Goal: Task Accomplishment & Management: Use online tool/utility

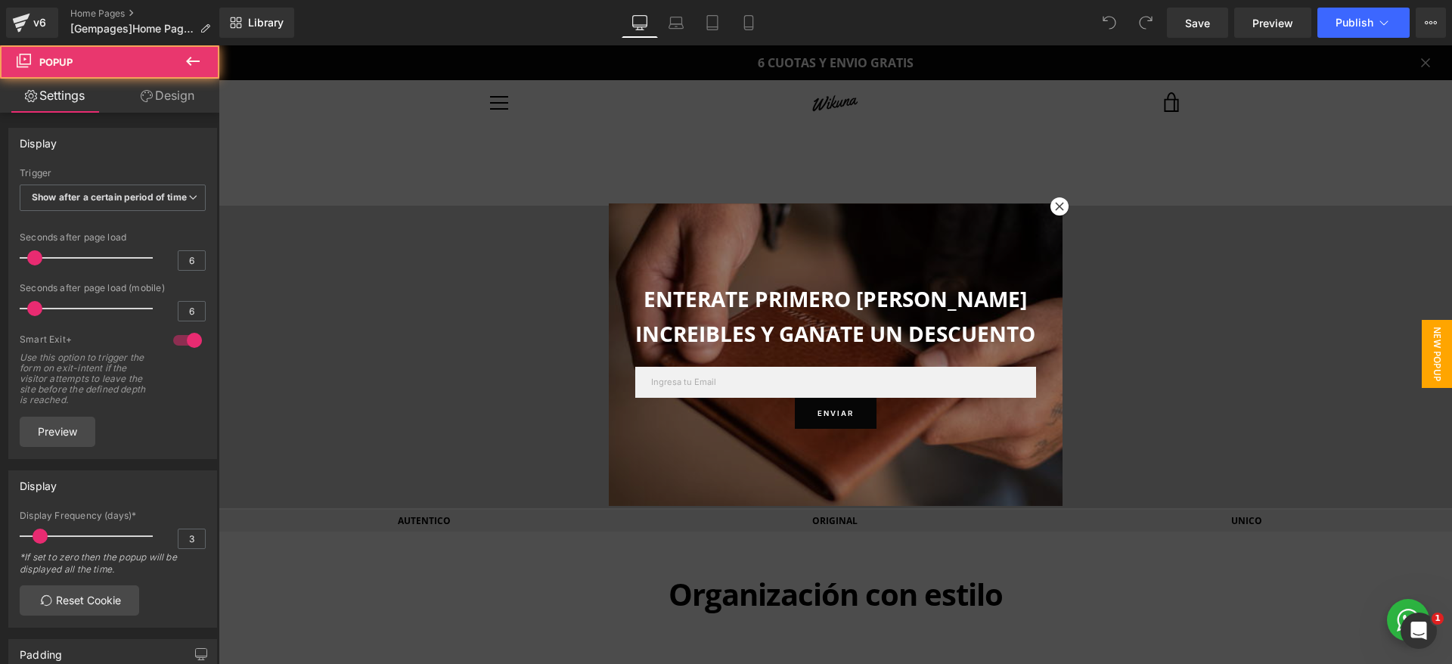
click at [1055, 205] on icon at bounding box center [1059, 206] width 8 height 8
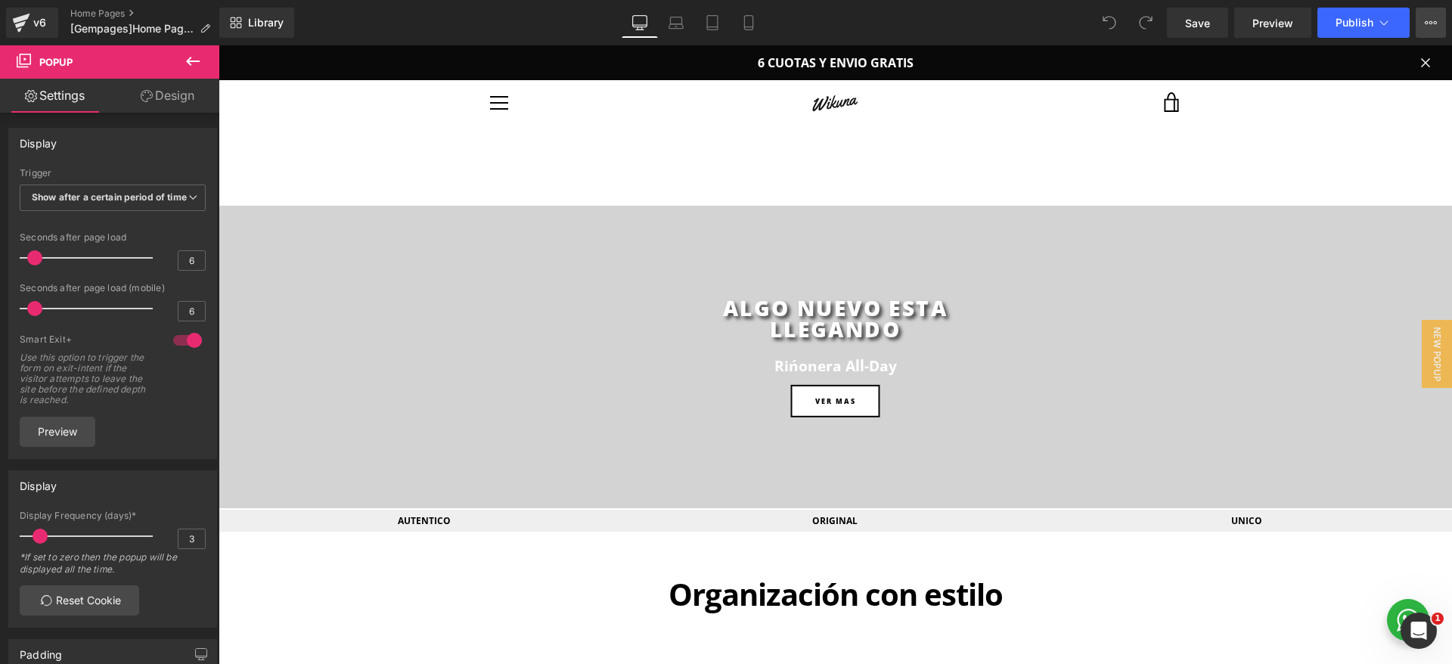
click at [1434, 11] on button "View Live Page View with current Template Save Template to Library Schedule Pub…" at bounding box center [1431, 23] width 30 height 30
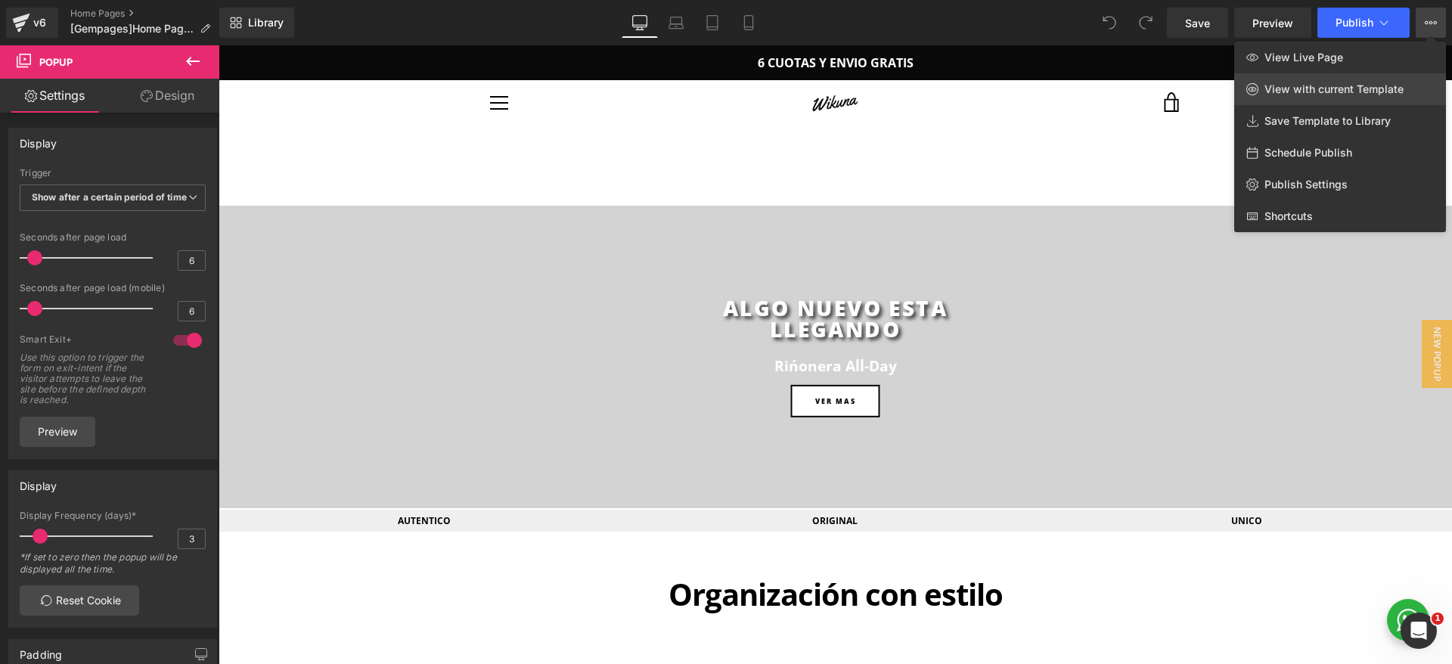
click at [1351, 92] on span "View with current Template" at bounding box center [1333, 89] width 139 height 14
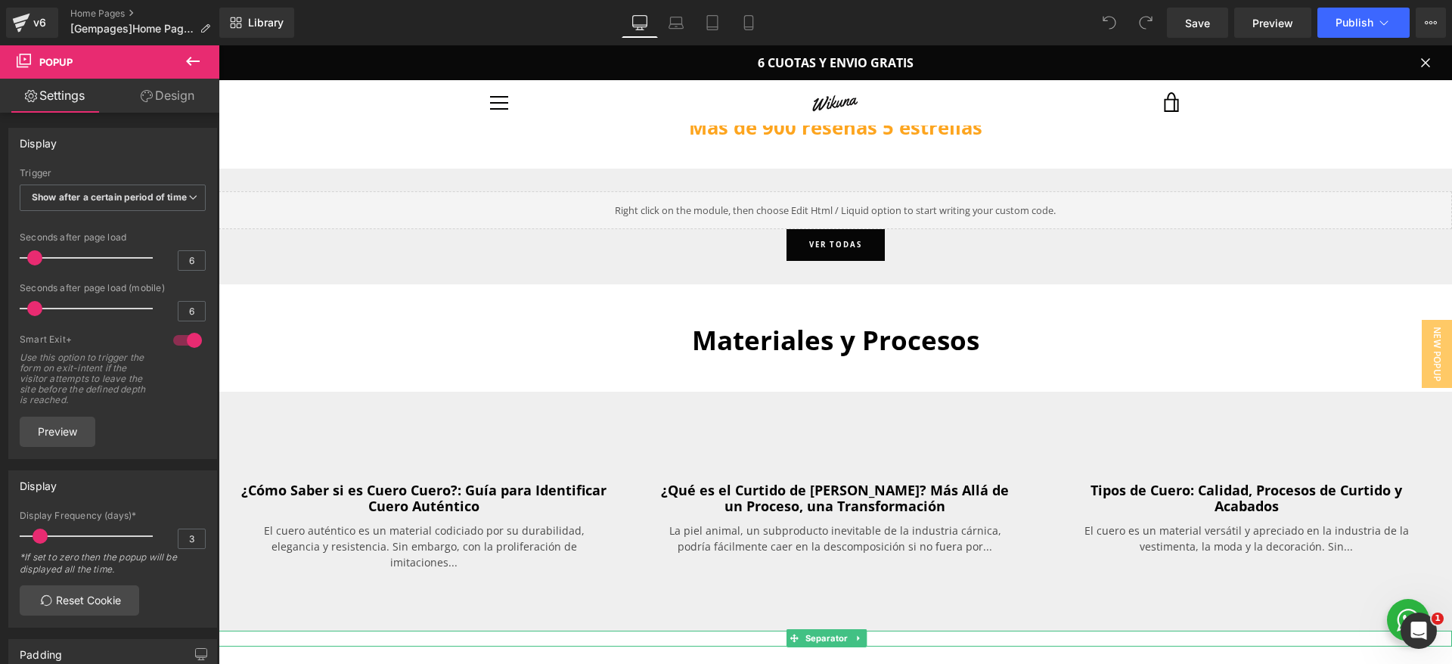
scroll to position [3766, 0]
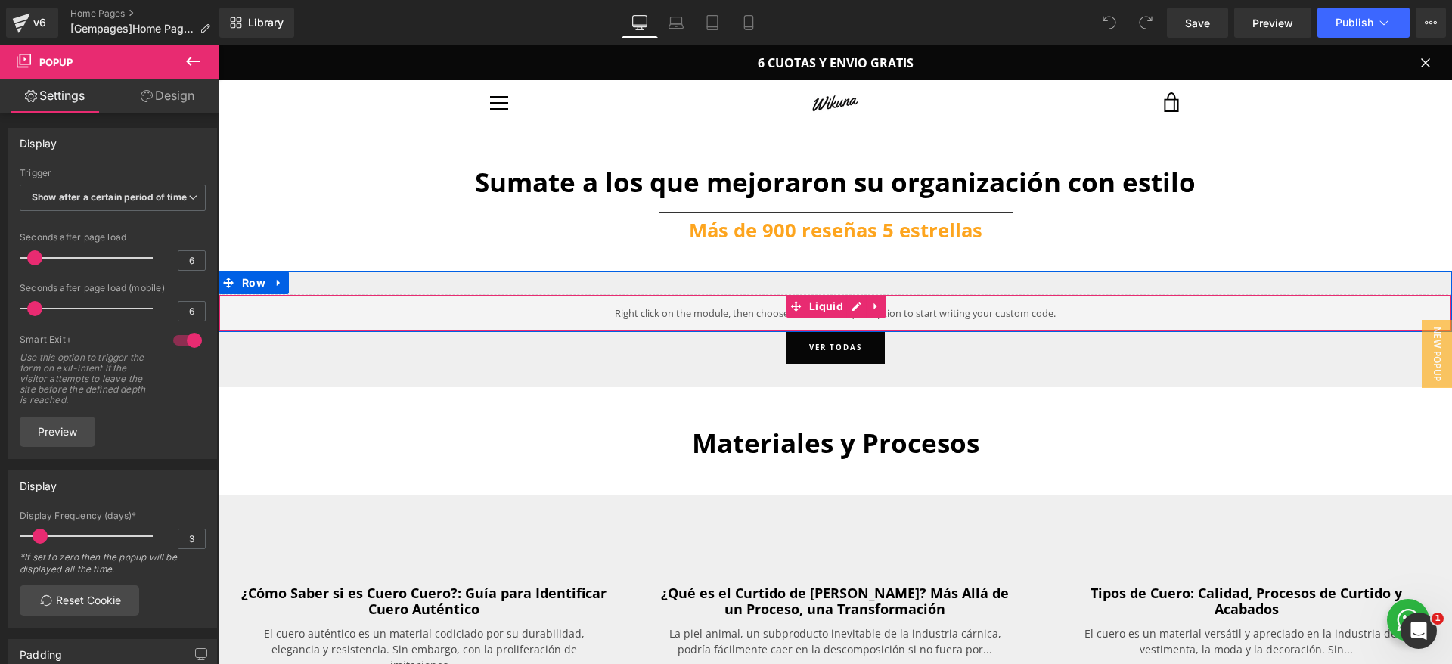
click at [939, 312] on div "Liquid" at bounding box center [835, 313] width 1233 height 38
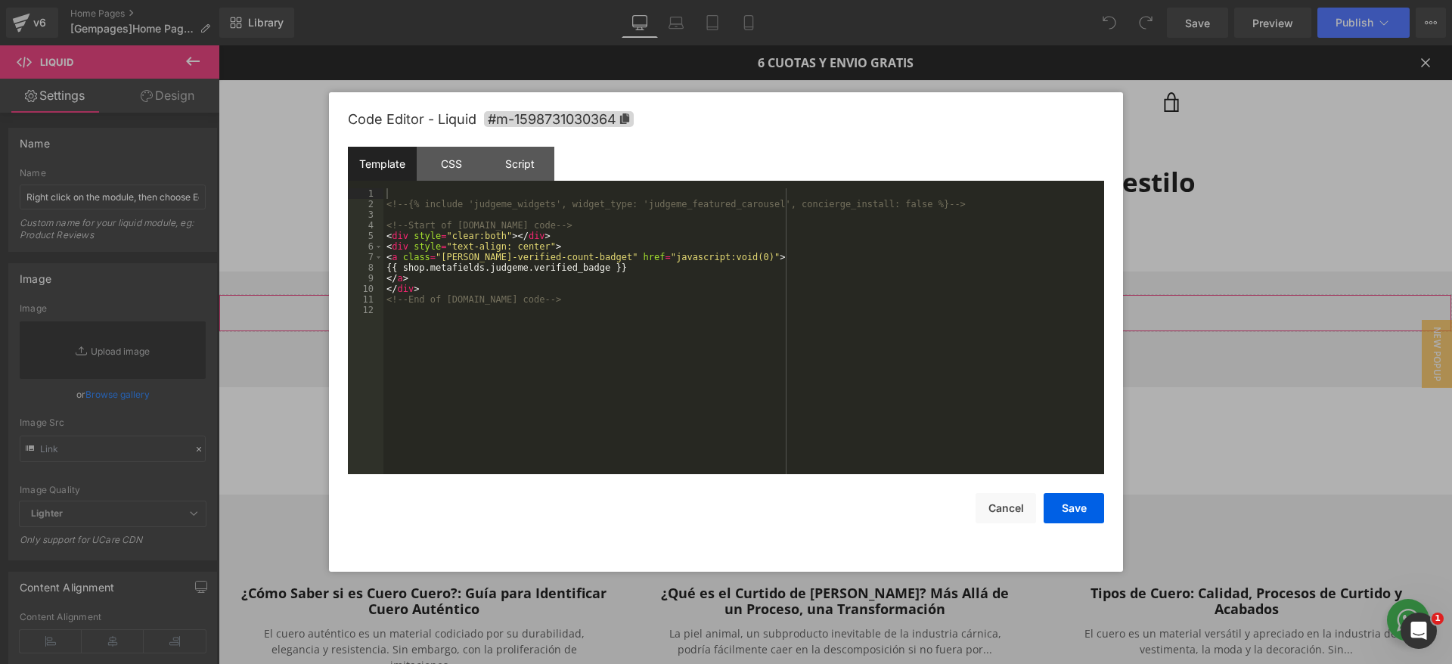
click at [904, 0] on div "You are previewing how the will restyle your page. You can not edit Elements in…" at bounding box center [726, 0] width 1452 height 0
click at [442, 168] on div "CSS" at bounding box center [451, 164] width 69 height 34
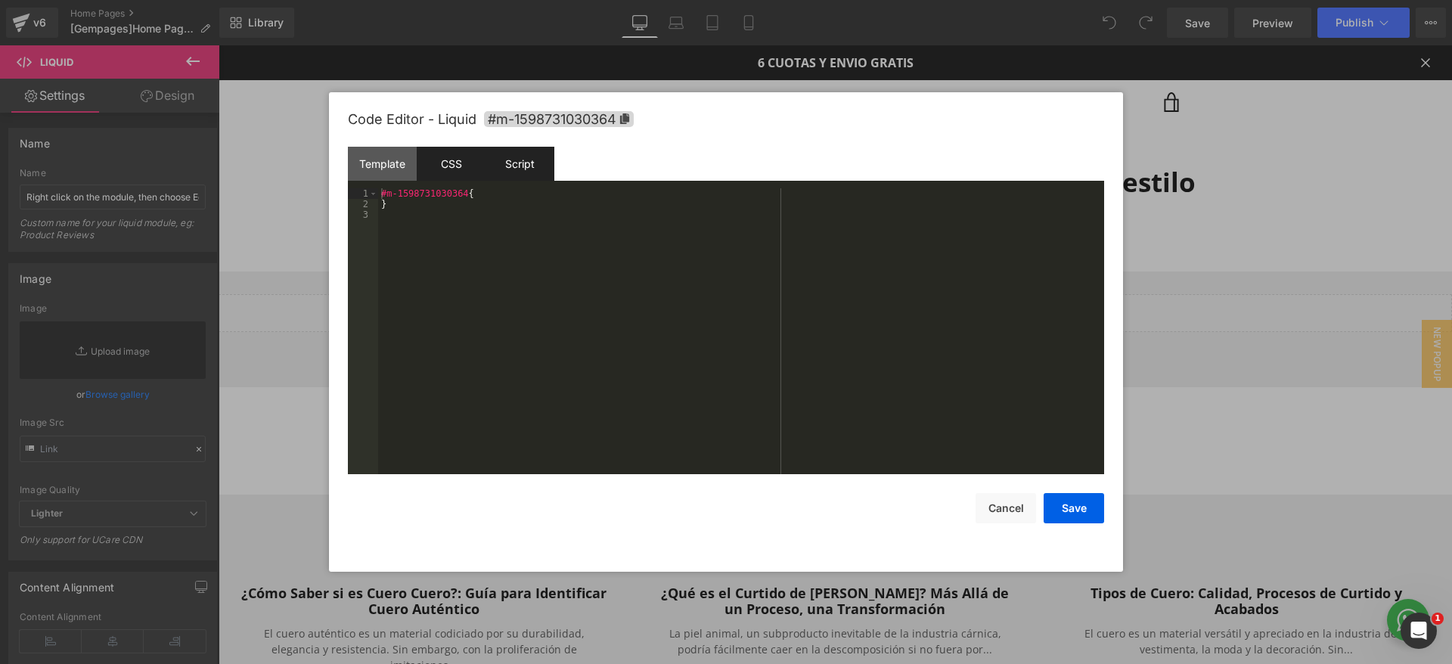
click at [519, 147] on div "Script" at bounding box center [519, 164] width 69 height 34
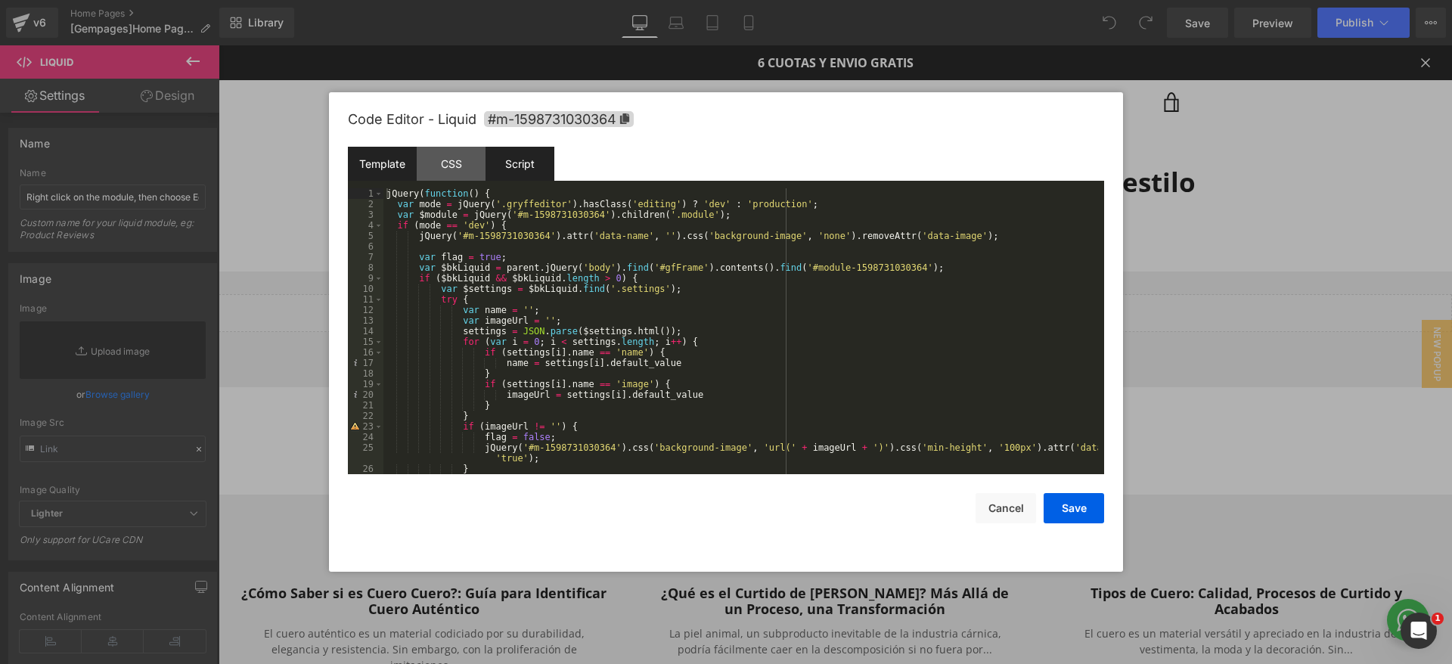
click at [403, 163] on div "Template" at bounding box center [382, 164] width 69 height 34
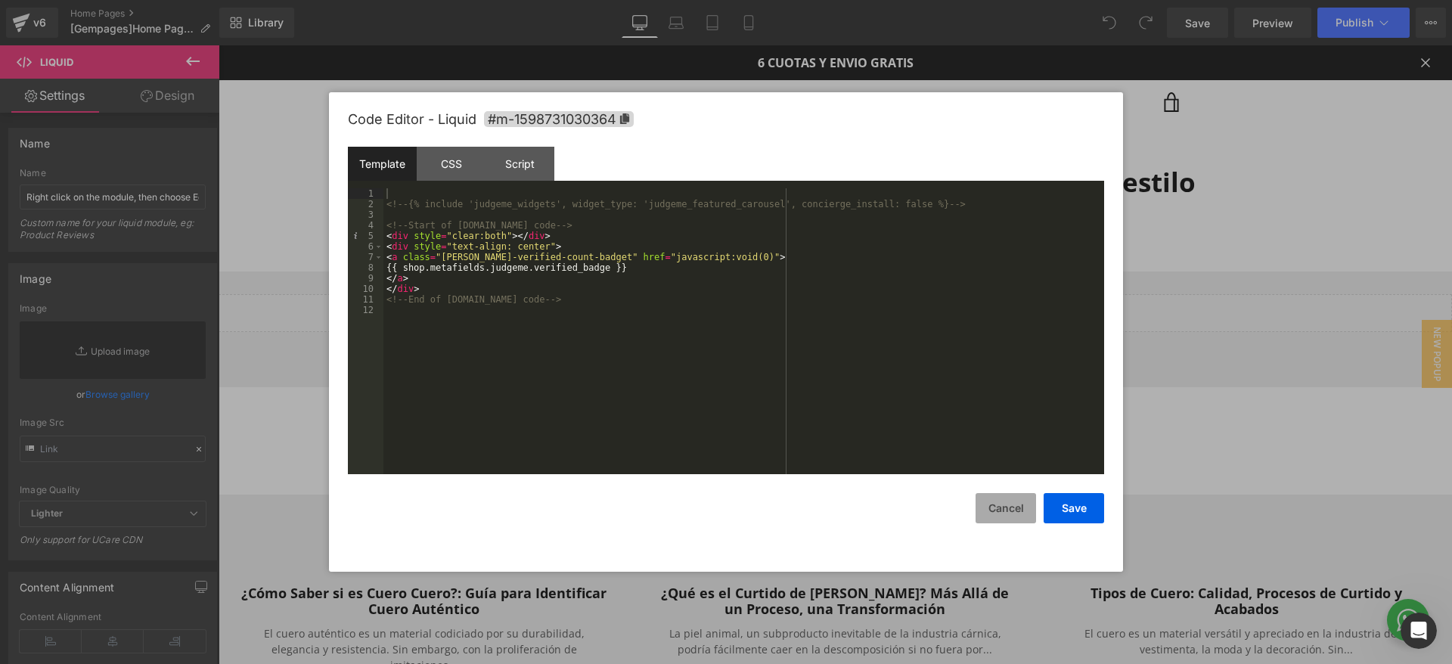
click at [1020, 513] on button "Cancel" at bounding box center [1005, 508] width 60 height 30
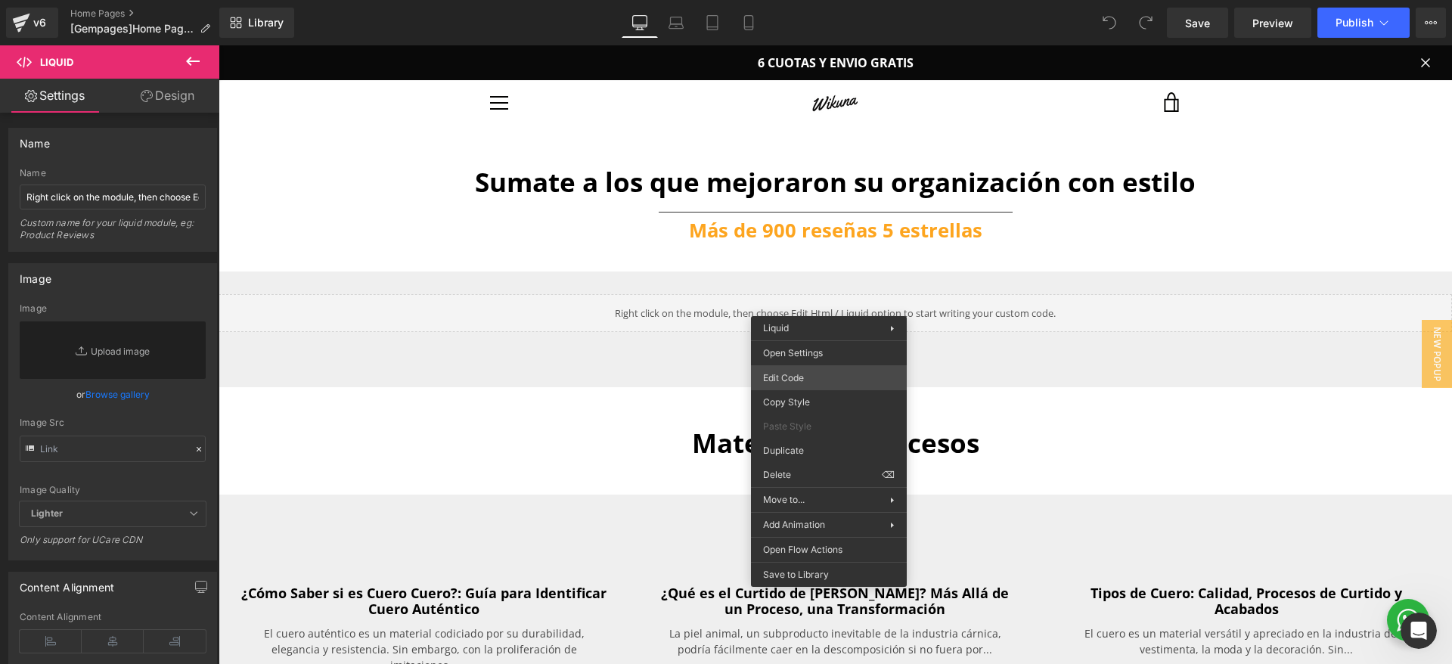
click at [813, 0] on div "You are previewing how the will restyle your page. You can not edit Elements in…" at bounding box center [726, 0] width 1452 height 0
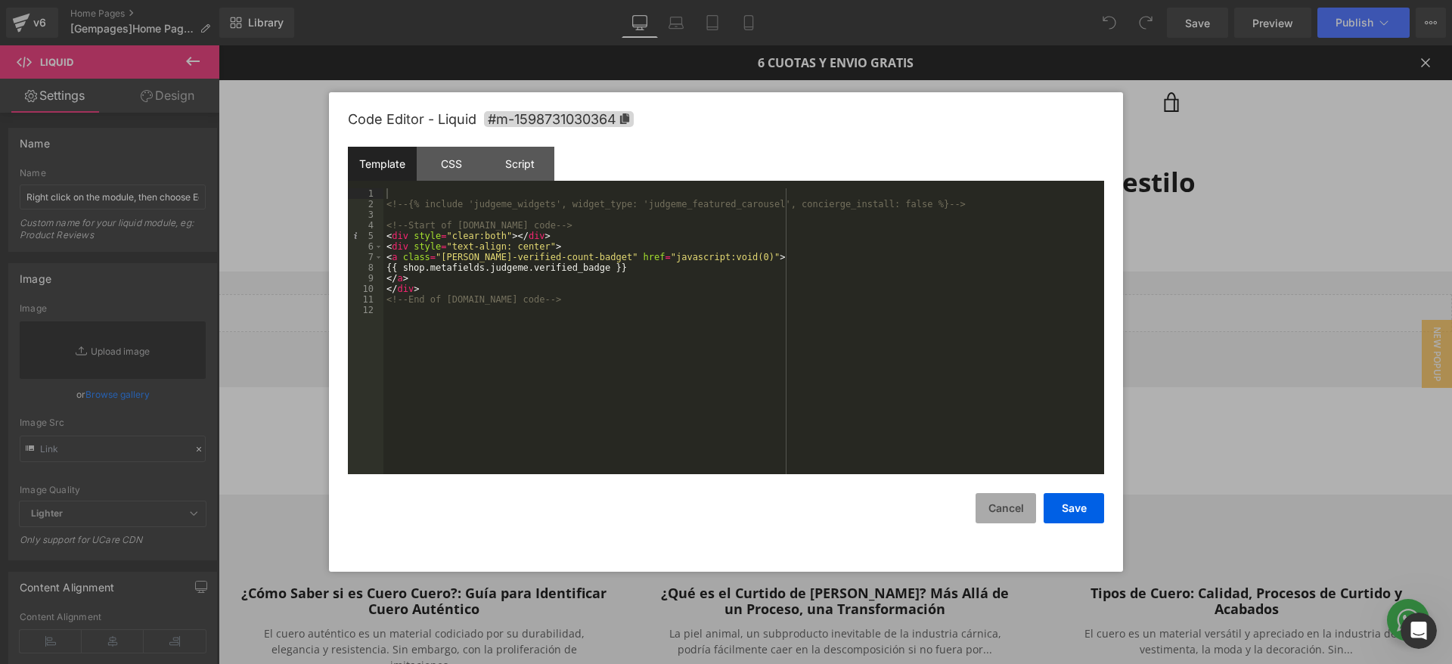
click at [1035, 505] on button "Cancel" at bounding box center [1005, 508] width 60 height 30
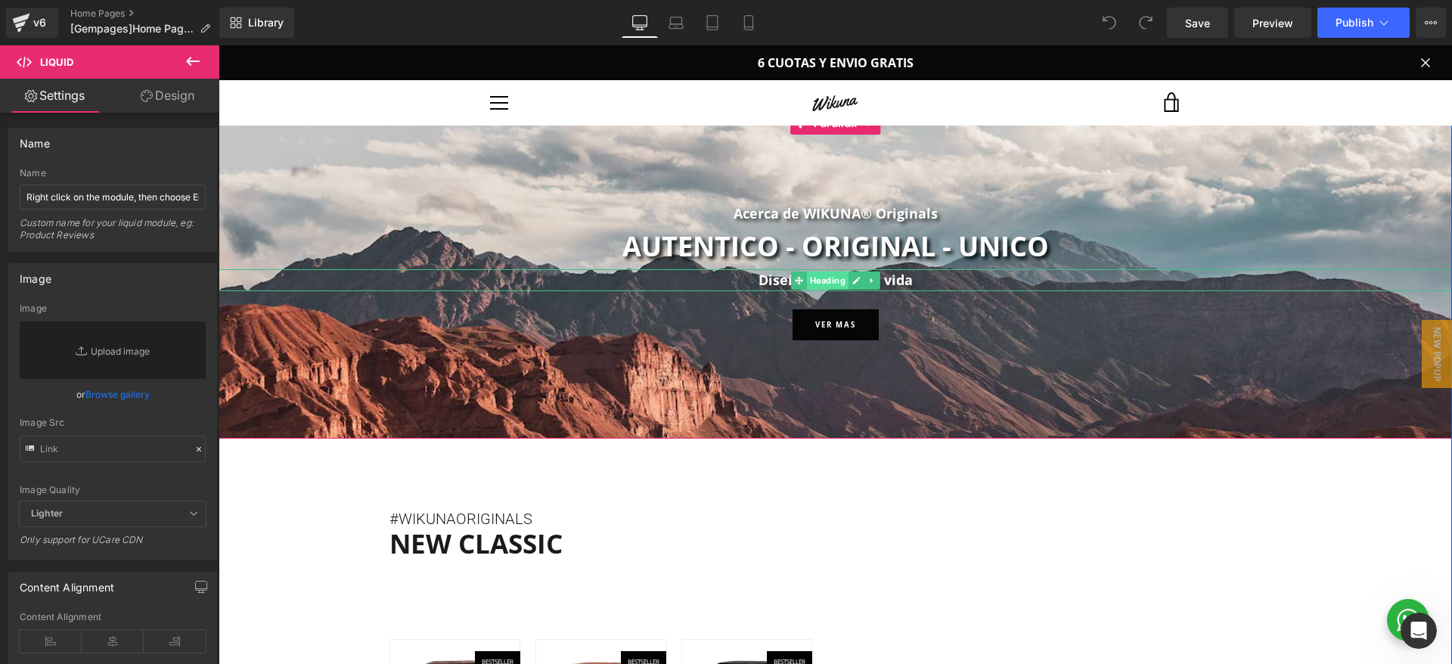
scroll to position [2632, 0]
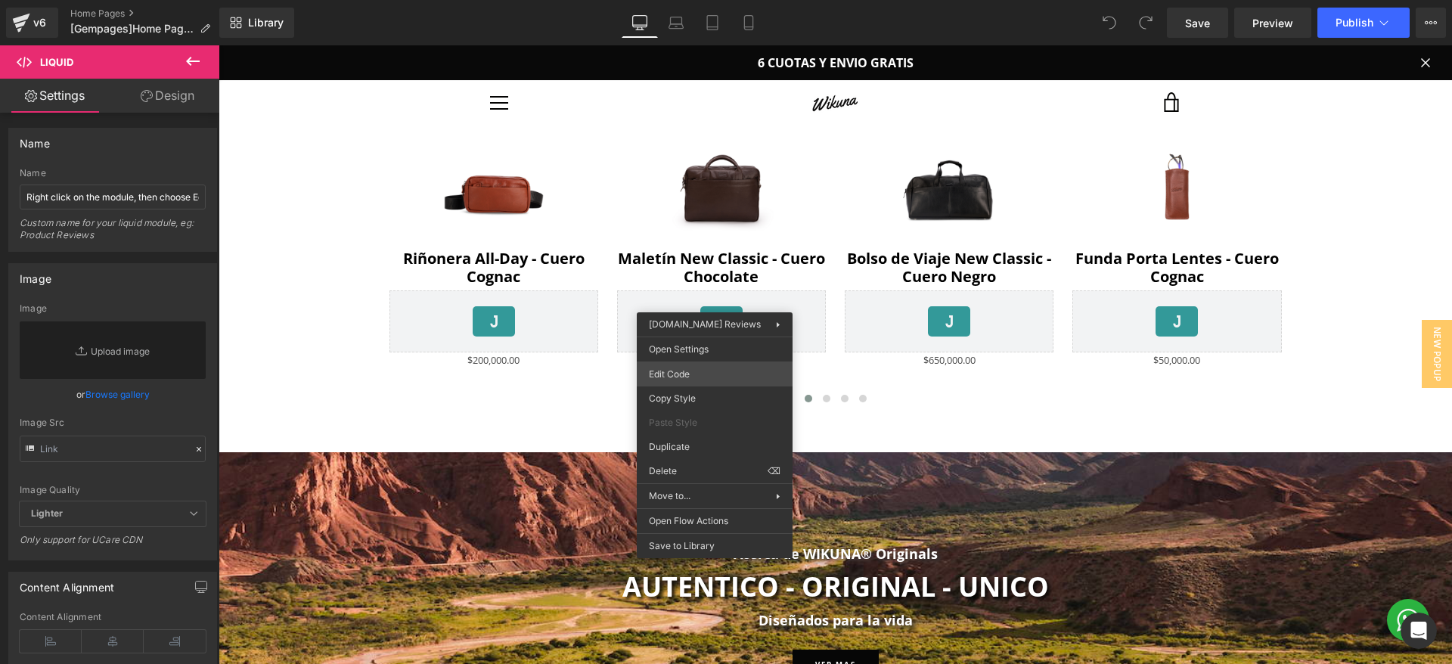
click at [717, 0] on div "You are previewing how the will restyle your page. You can not edit Elements in…" at bounding box center [726, 0] width 1452 height 0
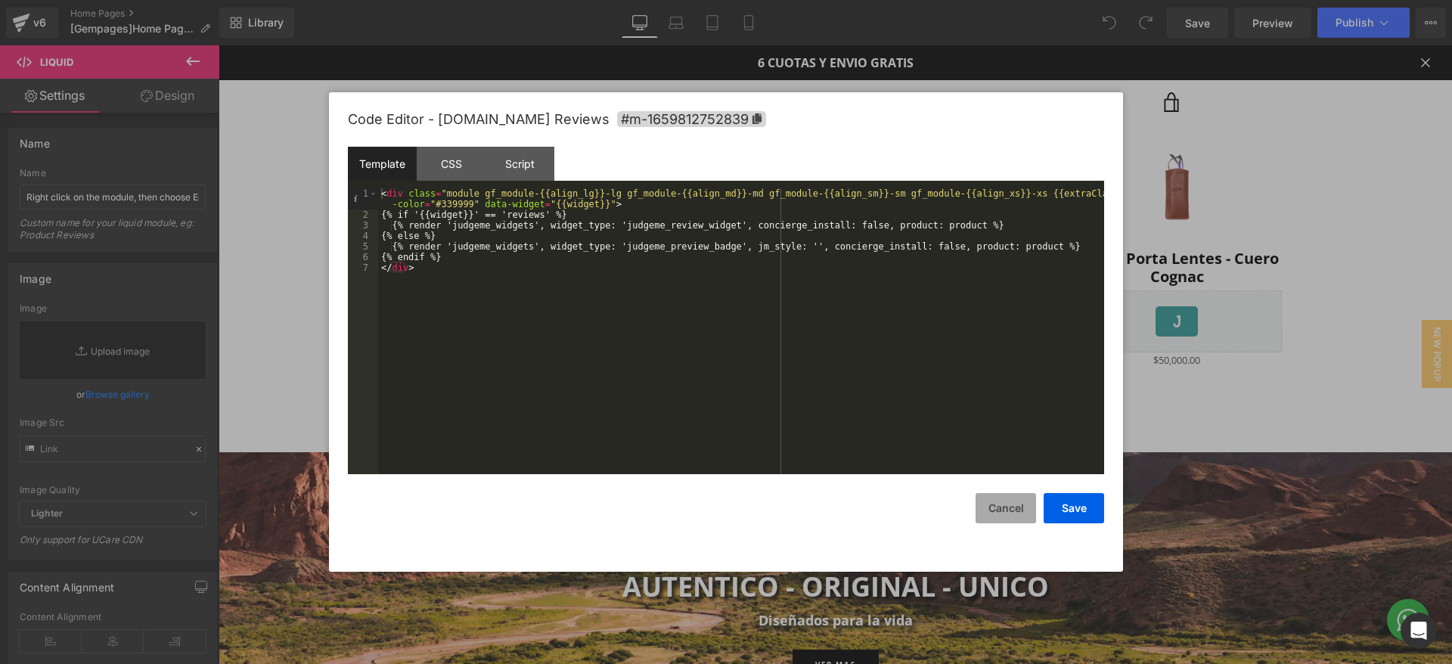
click at [994, 513] on button "Cancel" at bounding box center [1005, 508] width 60 height 30
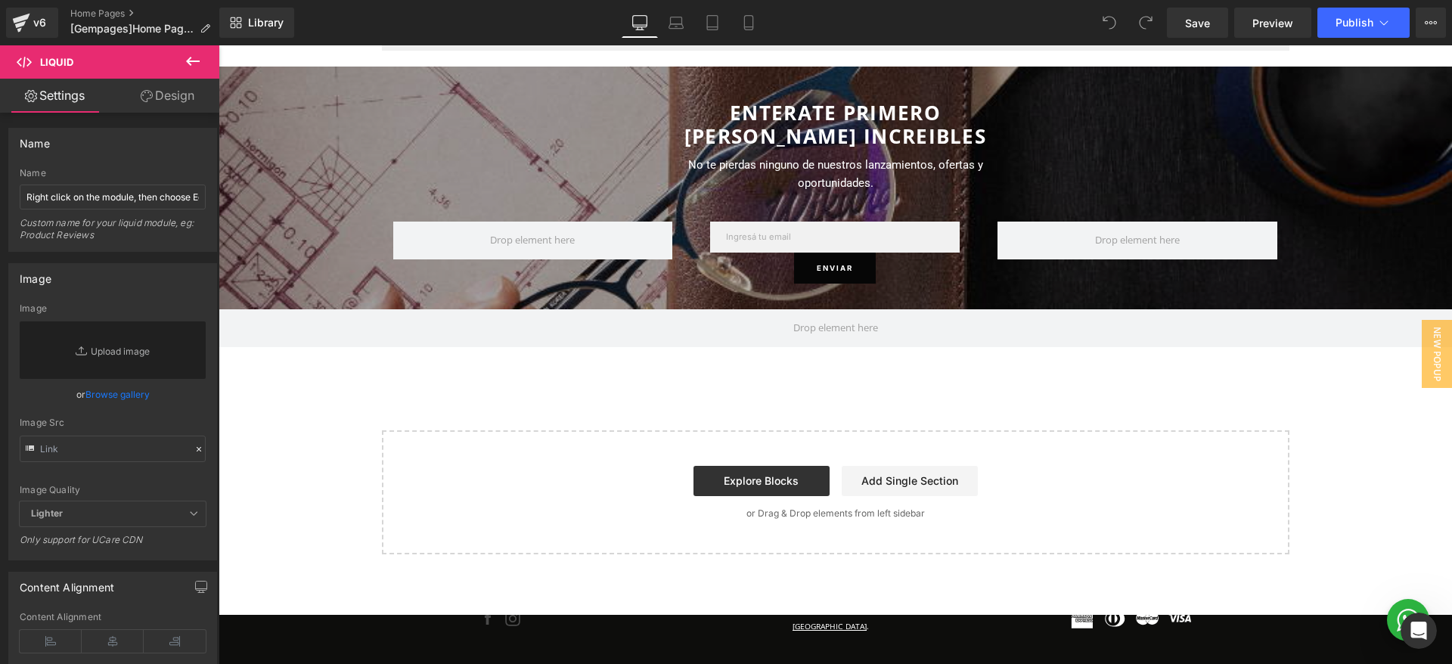
scroll to position [4900, 0]
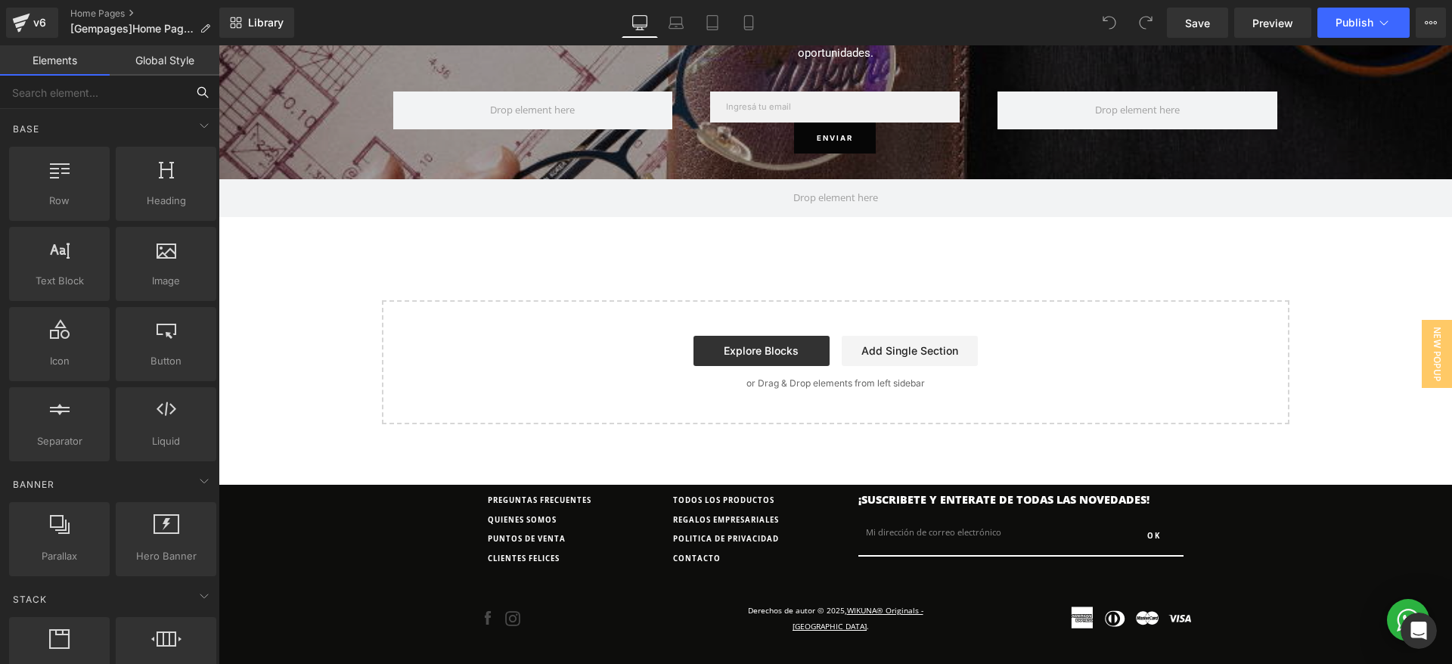
click at [75, 84] on input "text" at bounding box center [93, 92] width 186 height 33
type input "]"
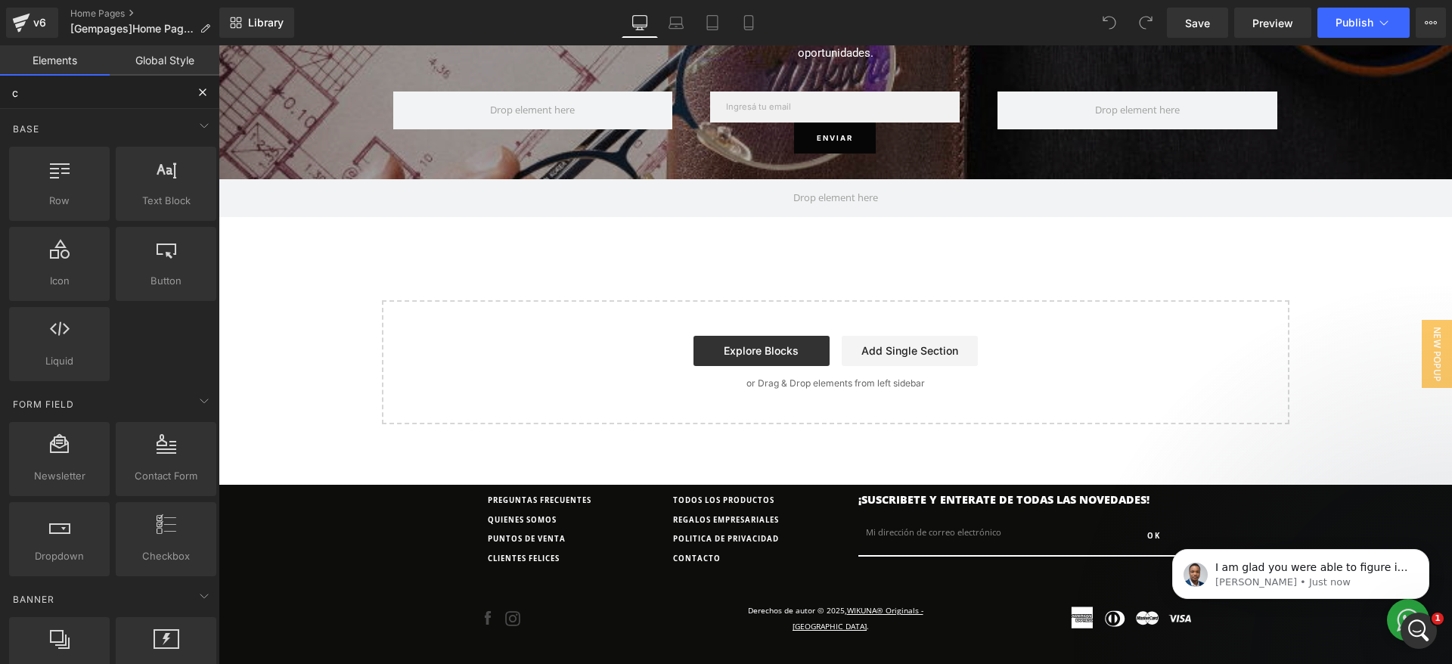
scroll to position [0, 0]
type input "cust"
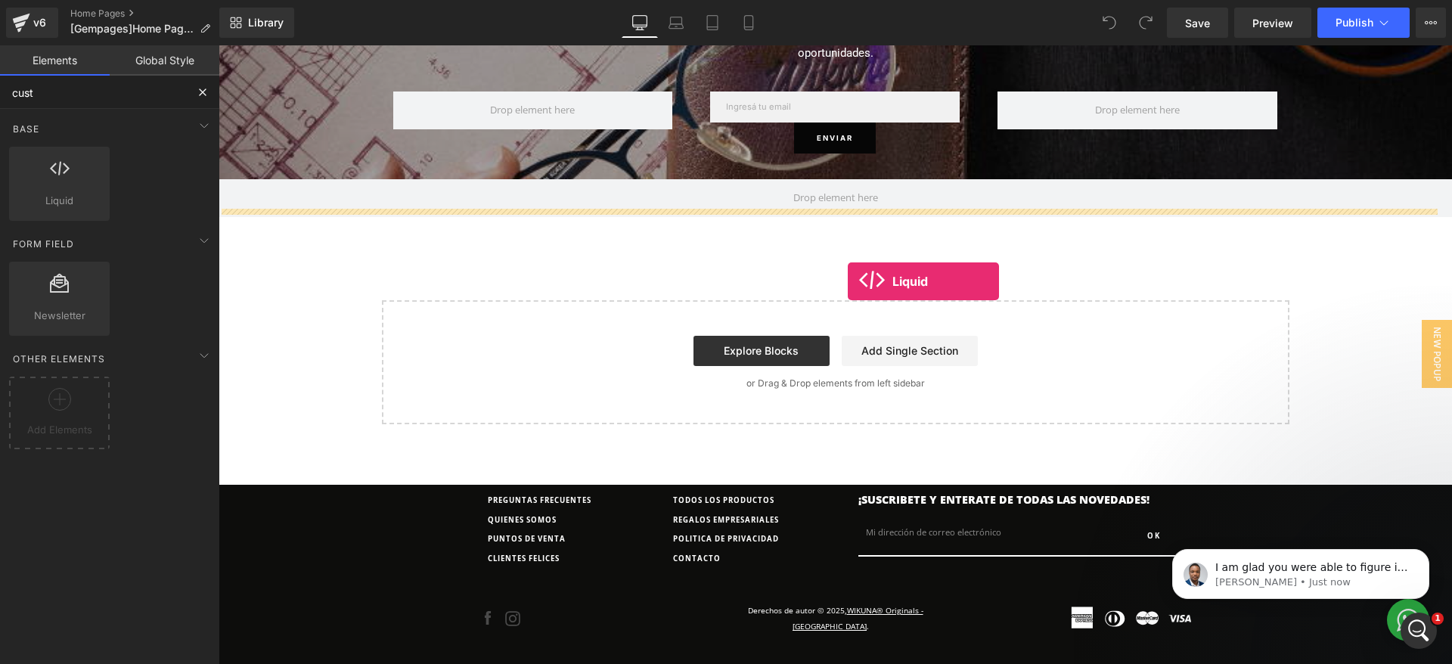
drag, startPoint x: 285, startPoint y: 234, endPoint x: 848, endPoint y: 281, distance: 564.6
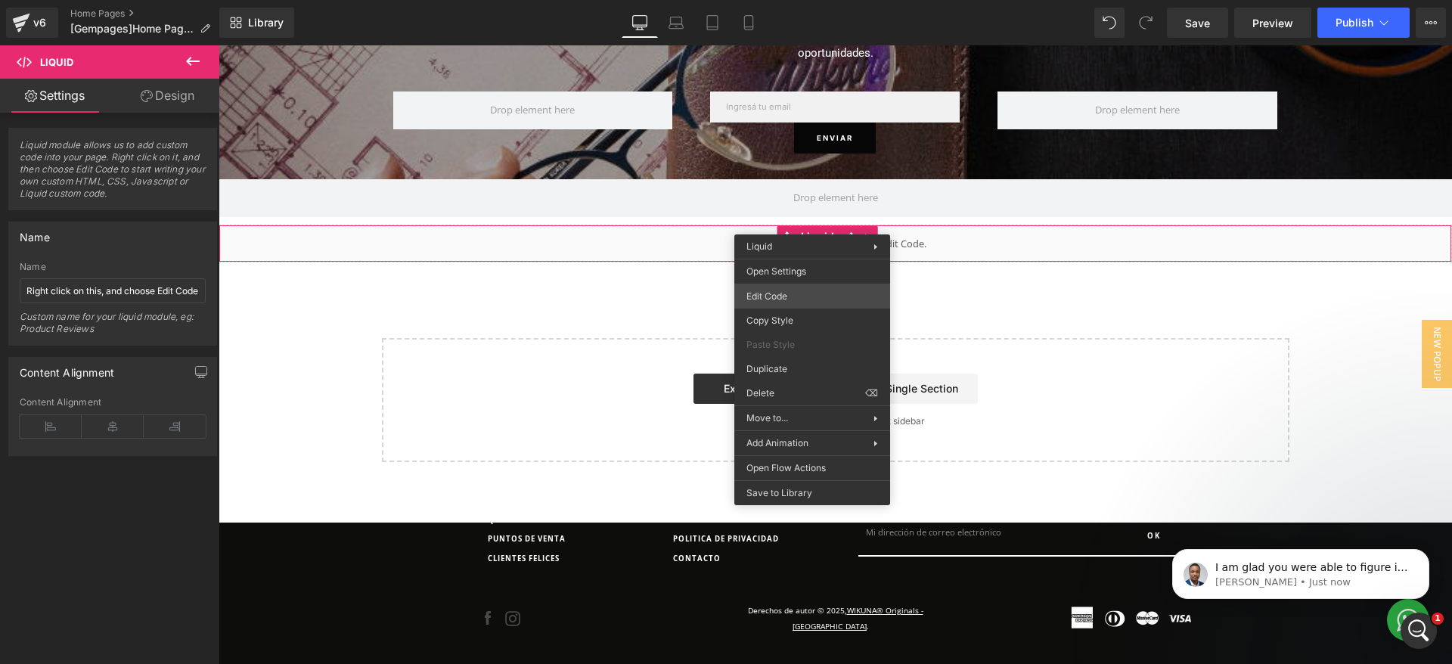
click at [810, 0] on div "Liquid You are previewing how the will restyle your page. You can not edit Elem…" at bounding box center [726, 0] width 1452 height 0
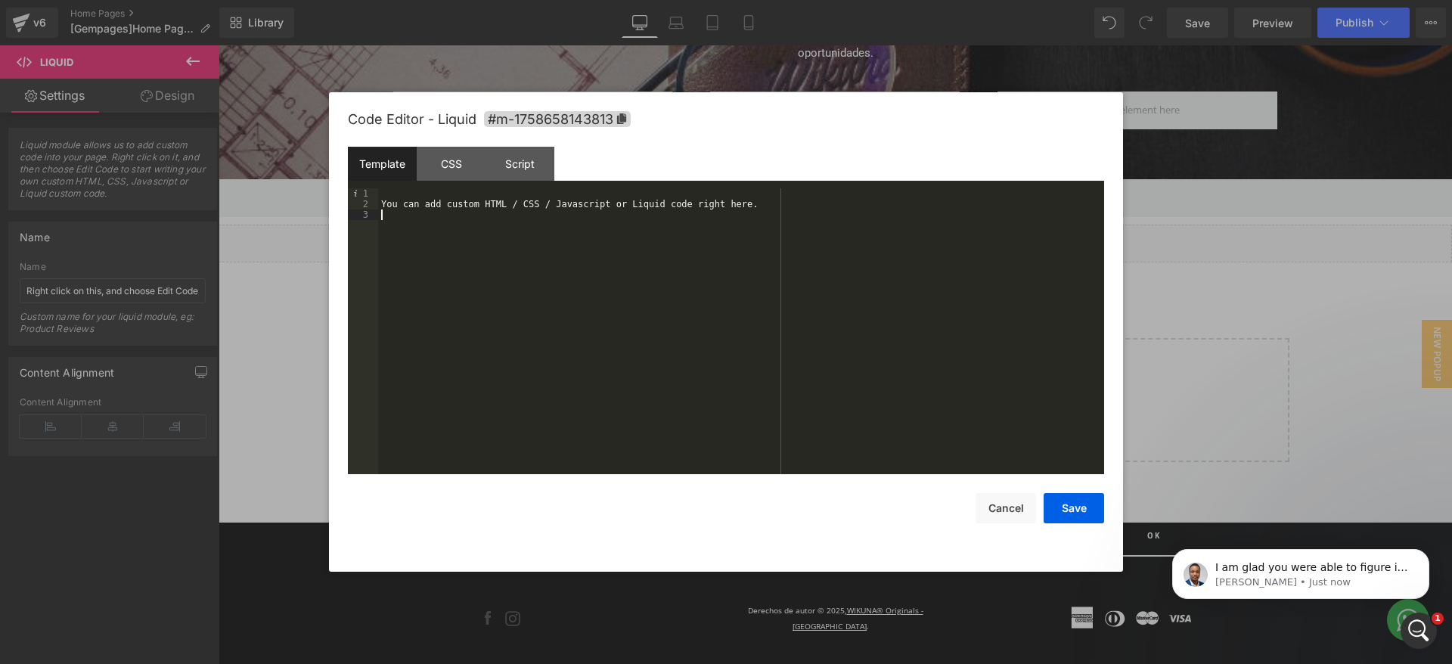
drag, startPoint x: 724, startPoint y: 318, endPoint x: 757, endPoint y: 265, distance: 62.1
click at [724, 318] on div "You can add custom HTML / CSS / Javascript or Liquid code right here." at bounding box center [741, 341] width 726 height 307
drag, startPoint x: 458, startPoint y: 256, endPoint x: 125, endPoint y: 104, distance: 366.2
click at [125, 104] on body "Liquid You are previewing how the will restyle your page. You can not edit Elem…" at bounding box center [726, 332] width 1452 height 664
click at [1084, 511] on button "Save" at bounding box center [1074, 508] width 60 height 30
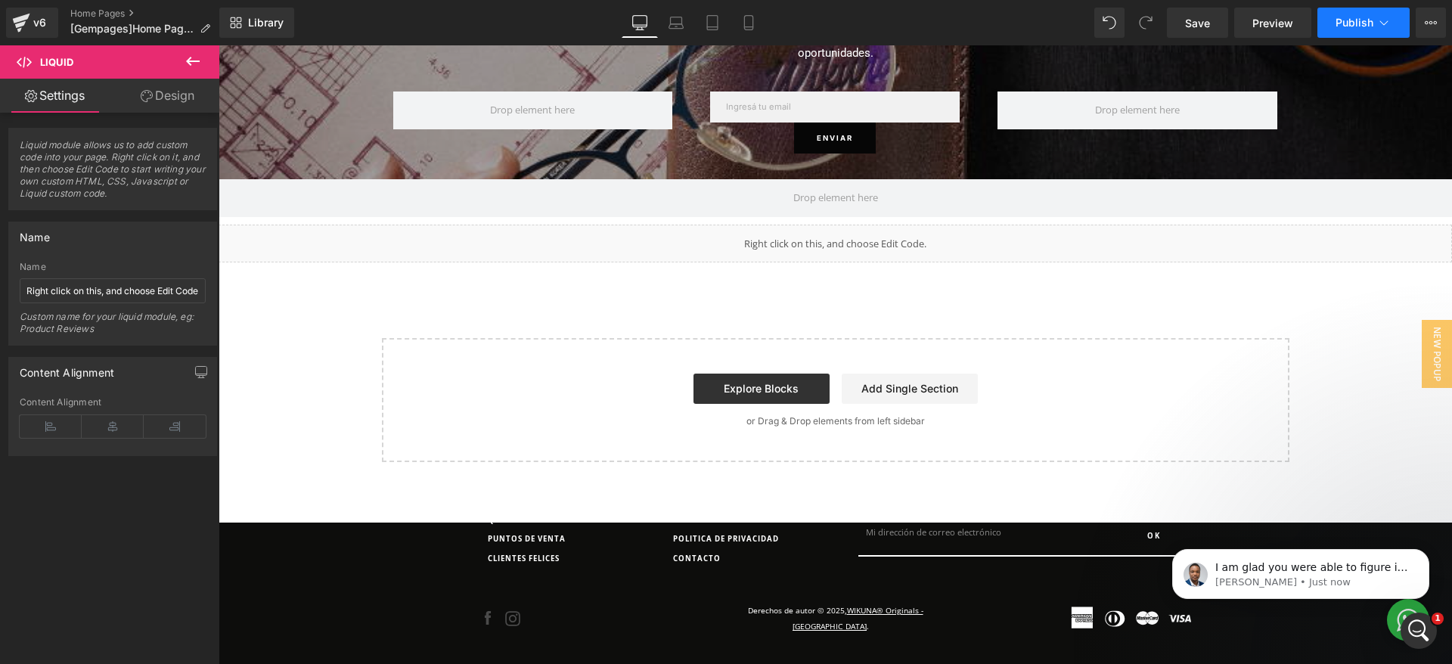
click at [1354, 29] on button "Publish" at bounding box center [1363, 23] width 92 height 30
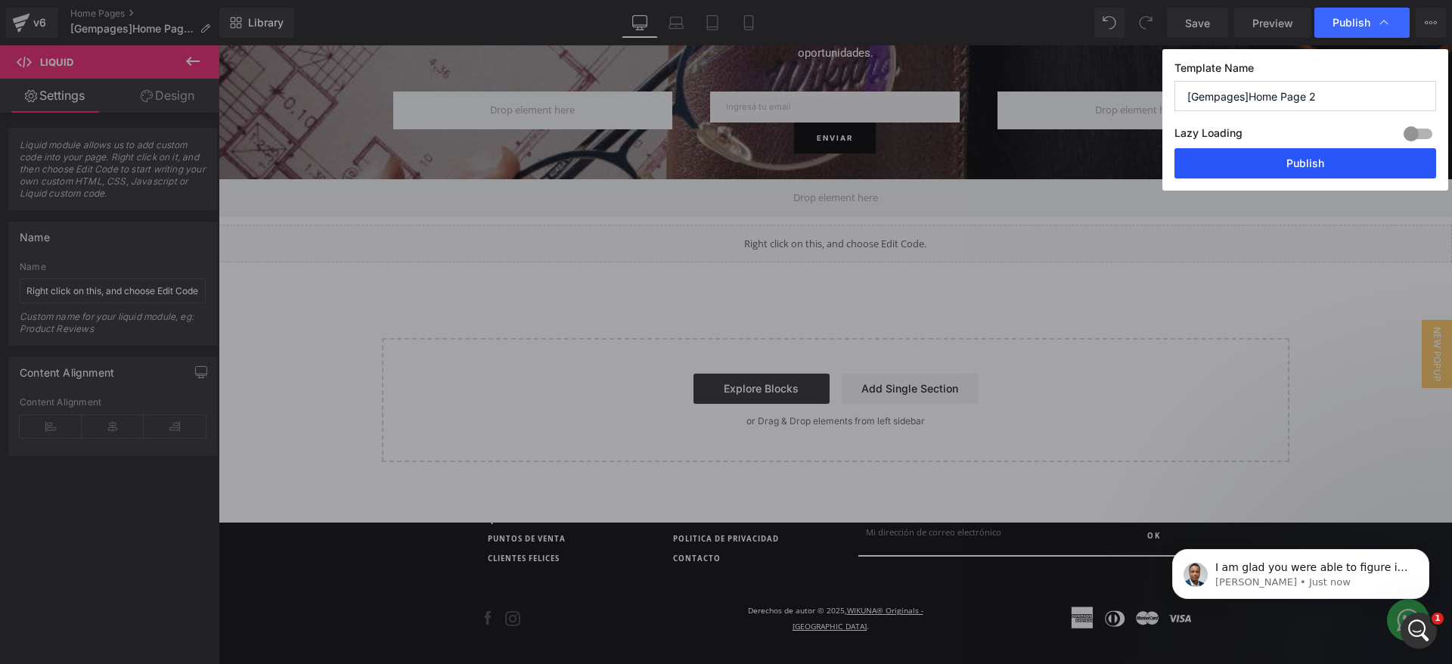
drag, startPoint x: 1245, startPoint y: 162, endPoint x: 1027, endPoint y: 118, distance: 222.9
click at [1245, 162] on button "Publish" at bounding box center [1305, 163] width 262 height 30
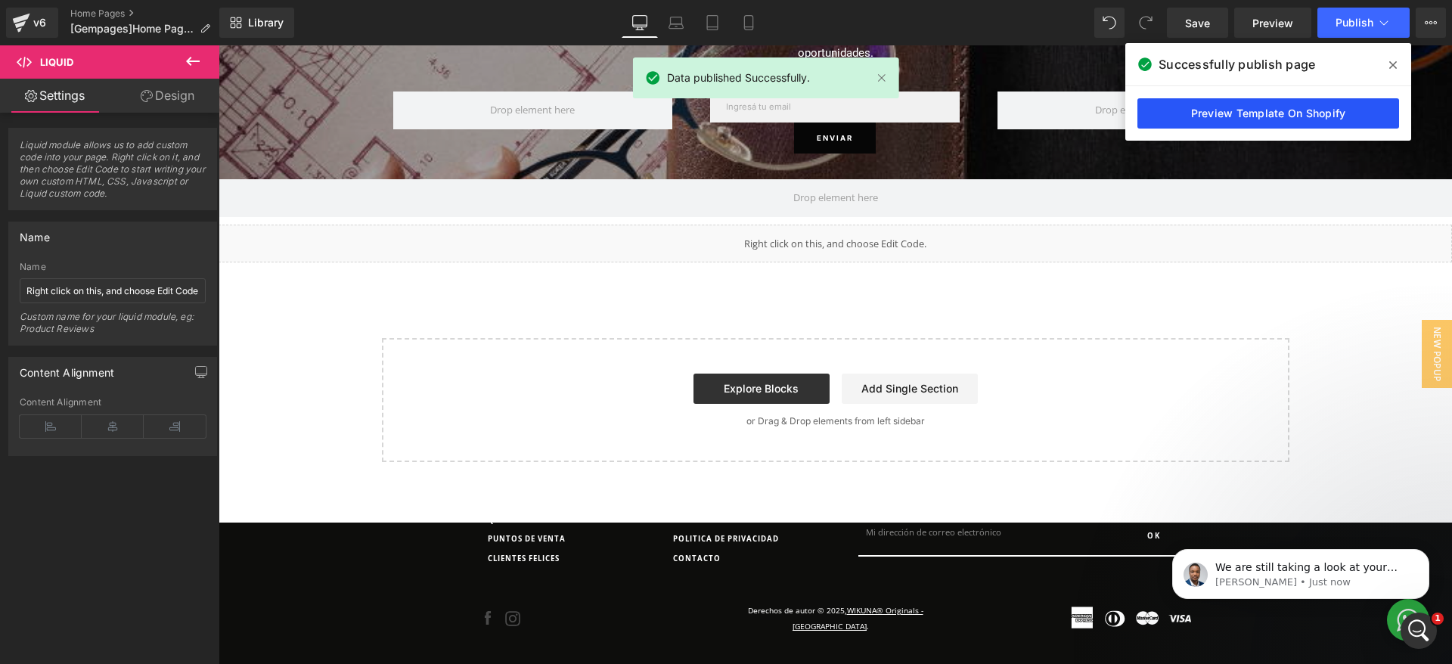
click at [1250, 108] on link "Preview Template On Shopify" at bounding box center [1268, 113] width 262 height 30
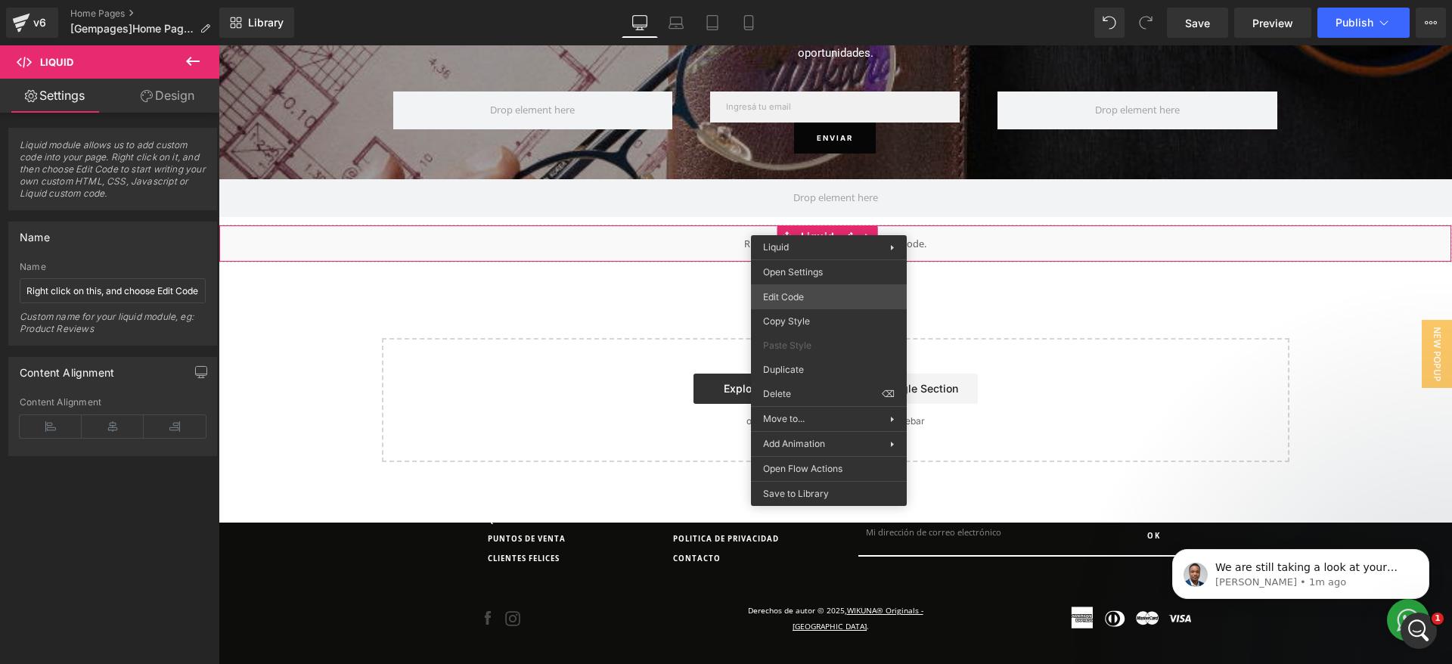
click at [803, 0] on div "Liquid You are previewing how the will restyle your page. You can not edit Elem…" at bounding box center [726, 0] width 1452 height 0
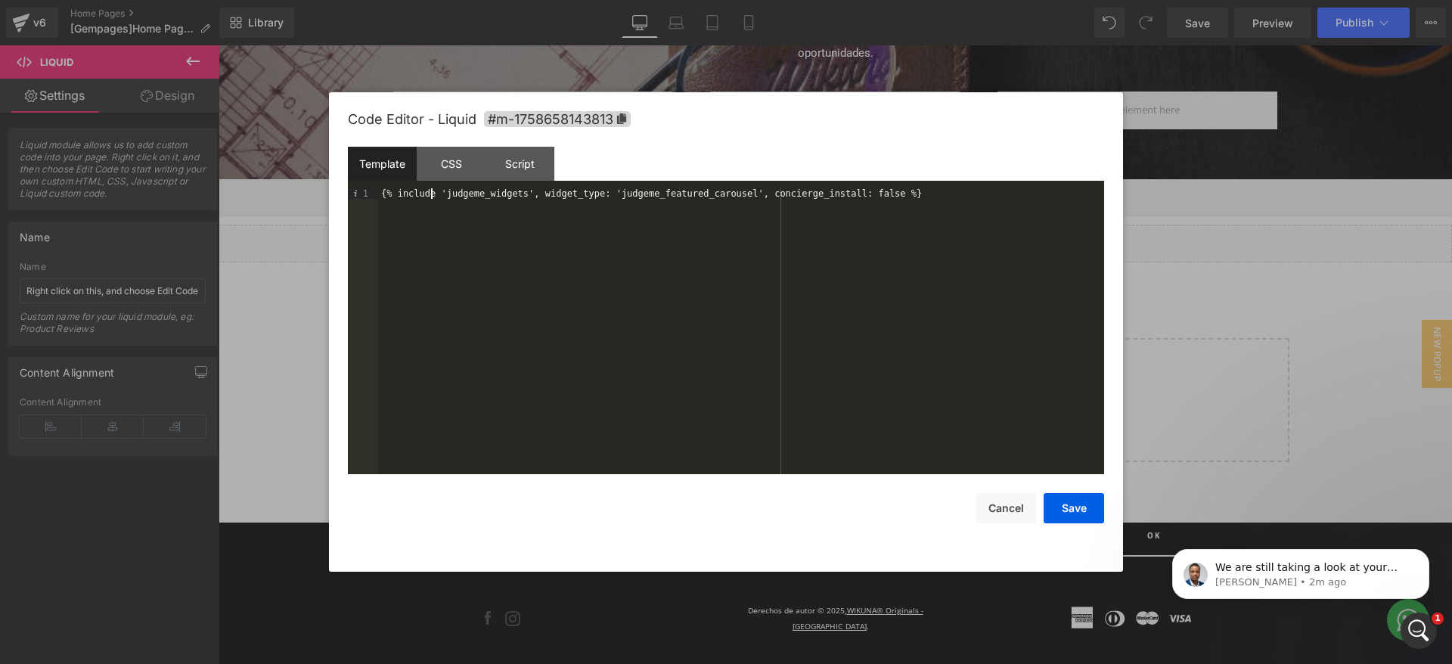
click at [430, 191] on div "{% include 'judgeme_widgets', widget_type: 'judgeme_featured_carousel', concier…" at bounding box center [741, 341] width 726 height 307
click at [1086, 512] on button "Save" at bounding box center [1074, 508] width 60 height 30
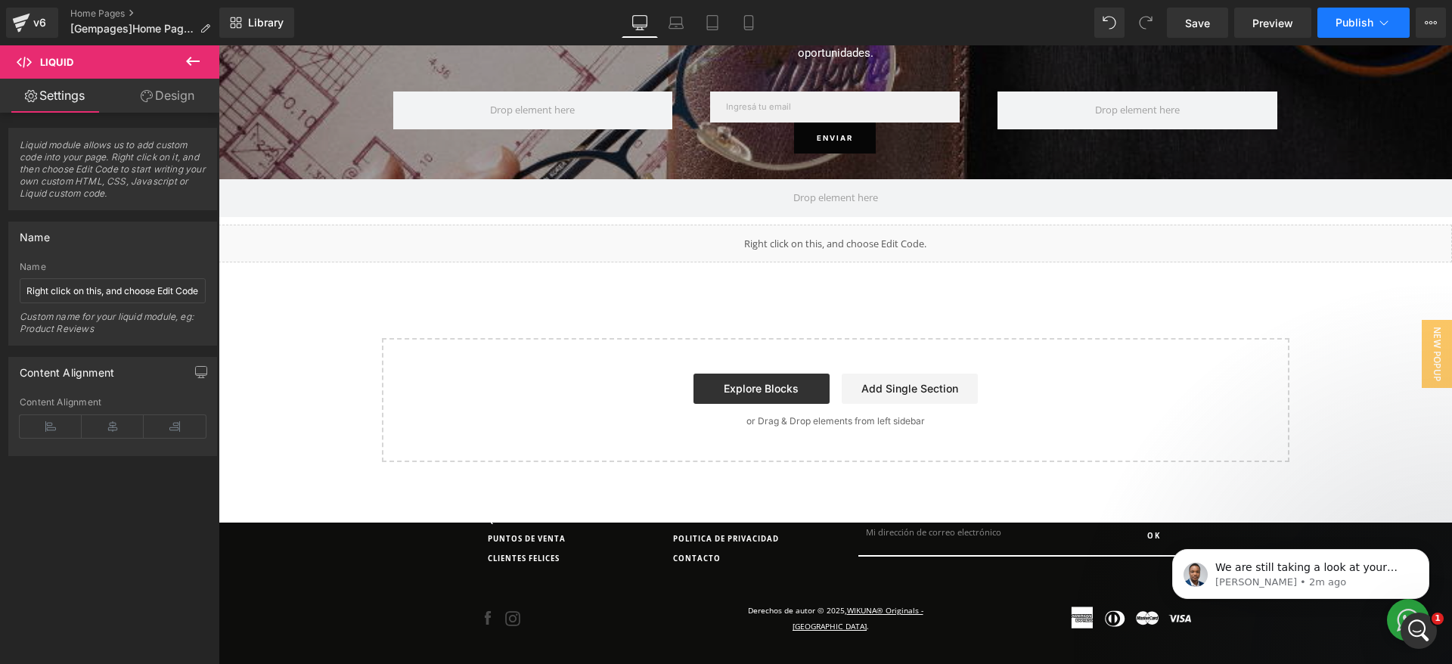
click at [1359, 22] on span "Publish" at bounding box center [1354, 23] width 38 height 12
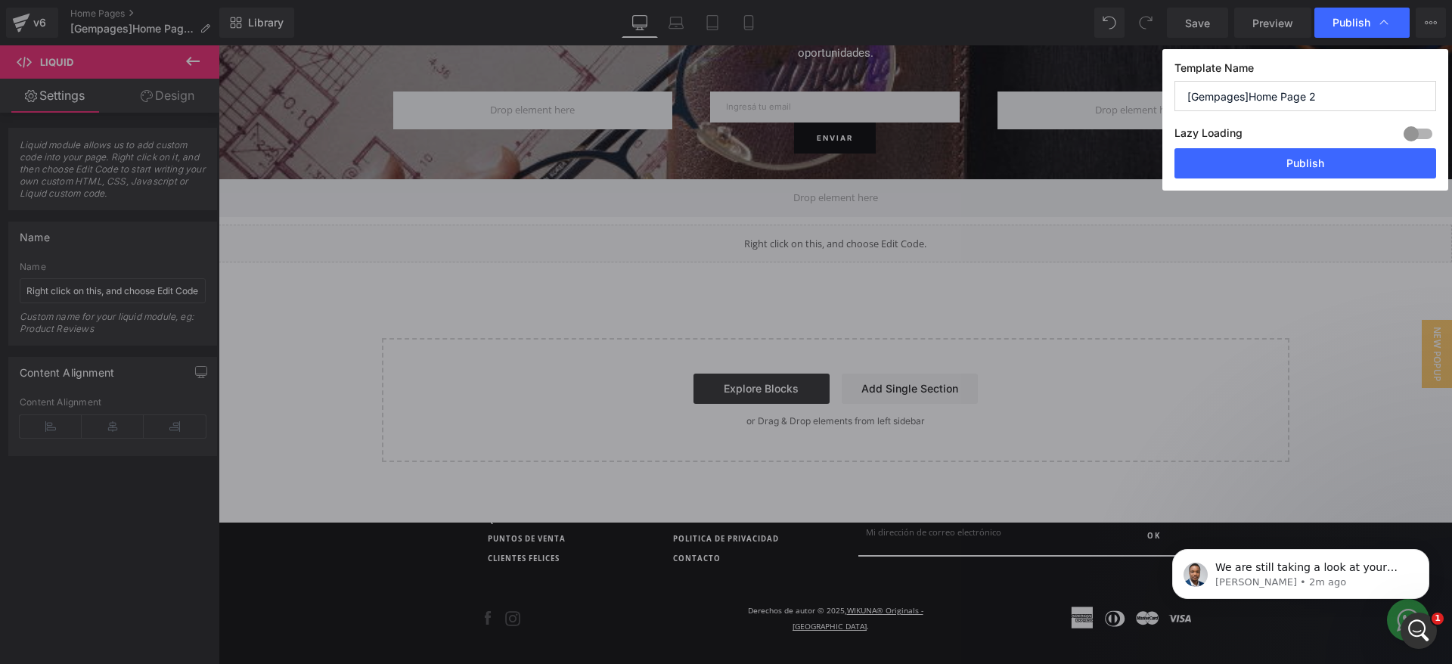
click at [1297, 144] on div "Lazy Loading Build Upgrade plan to unlock" at bounding box center [1305, 135] width 262 height 25
click at [1297, 145] on div "Lazy Loading Build Upgrade plan to unlock" at bounding box center [1305, 135] width 262 height 25
click at [1297, 153] on button "Publish" at bounding box center [1305, 163] width 262 height 30
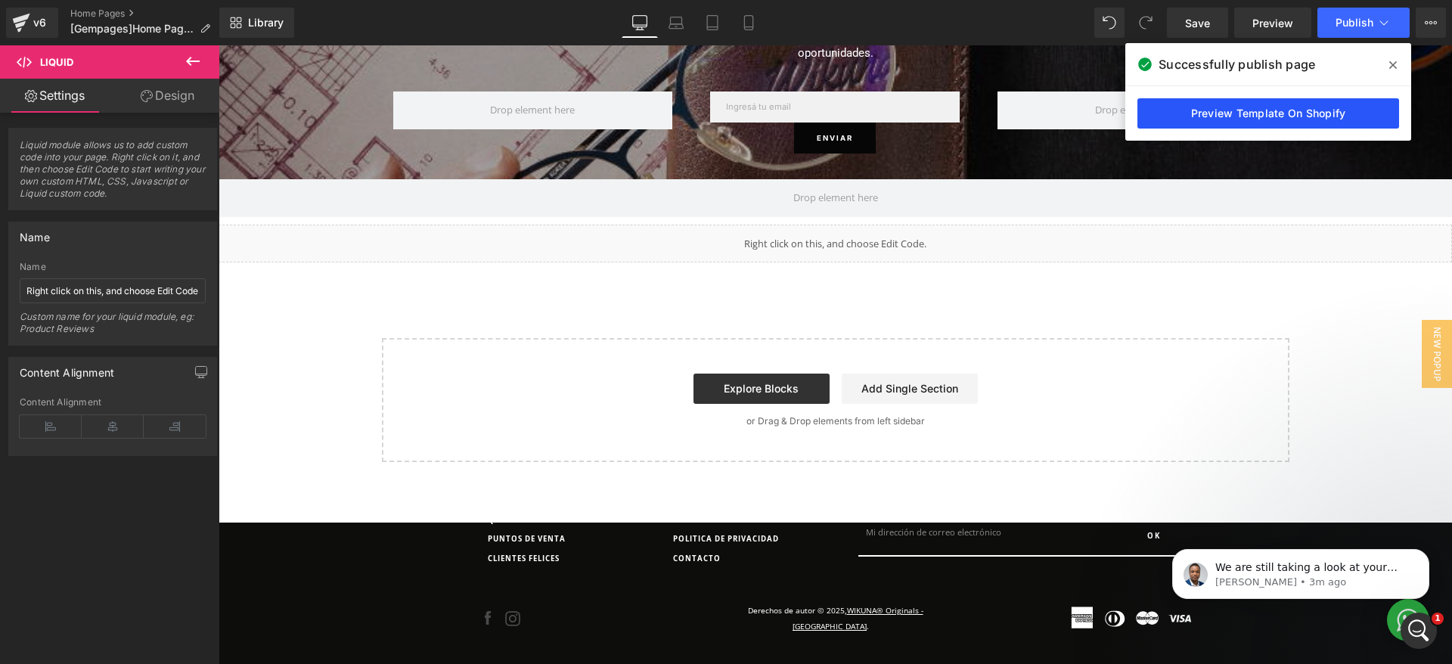
click at [1300, 113] on link "Preview Template On Shopify" at bounding box center [1268, 113] width 262 height 30
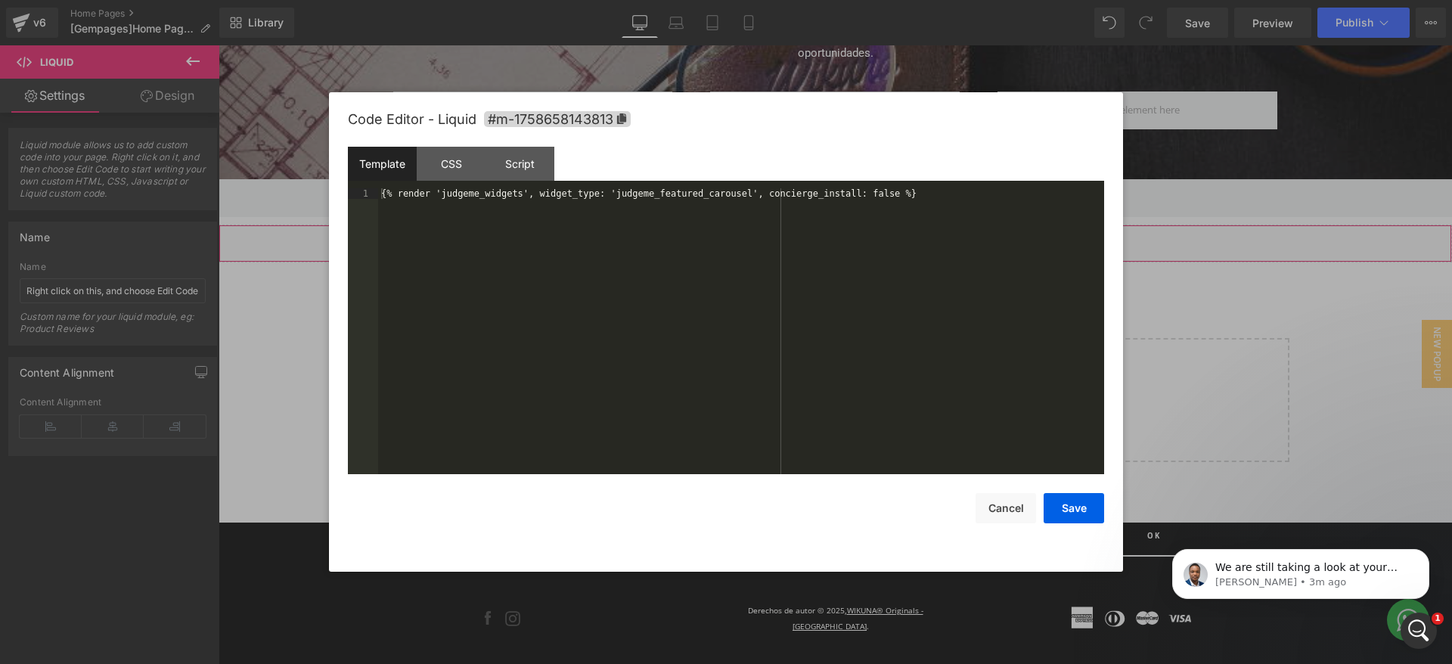
click at [800, 0] on div "Liquid You are previewing how the will restyle your page. You can not edit Elem…" at bounding box center [726, 0] width 1452 height 0
click at [609, 116] on span "#m-1758658143813" at bounding box center [557, 119] width 147 height 16
click at [716, 191] on div "{% render 'judgeme_widgets', widget_type: 'judgeme_featured_carousel', concierg…" at bounding box center [741, 341] width 726 height 307
